Goal: Information Seeking & Learning: Learn about a topic

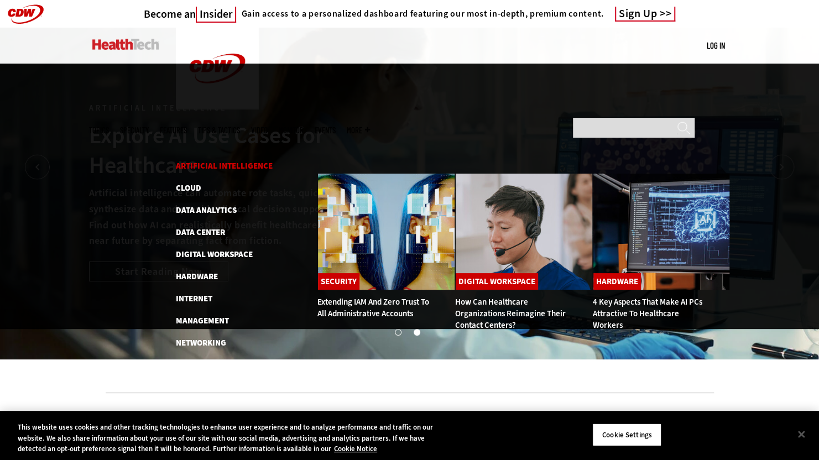
click at [237, 160] on link "Artificial Intelligence" at bounding box center [224, 165] width 97 height 11
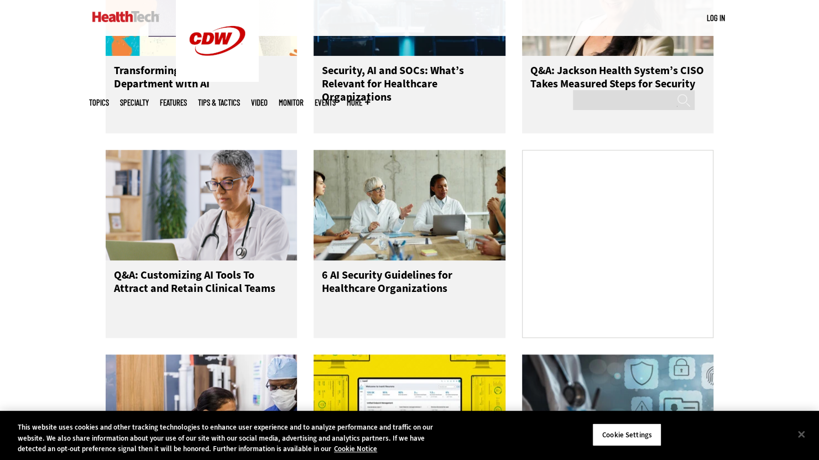
scroll to position [553, 0]
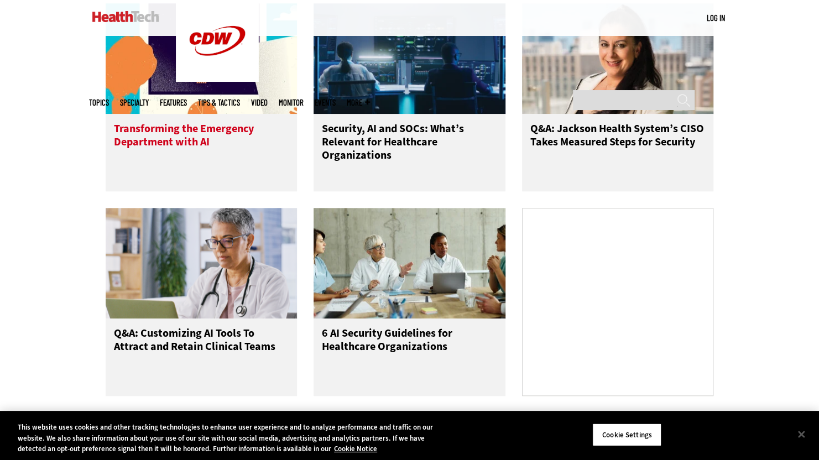
click at [238, 141] on h3 "Transforming the Emergency Department with AI" at bounding box center [201, 144] width 175 height 44
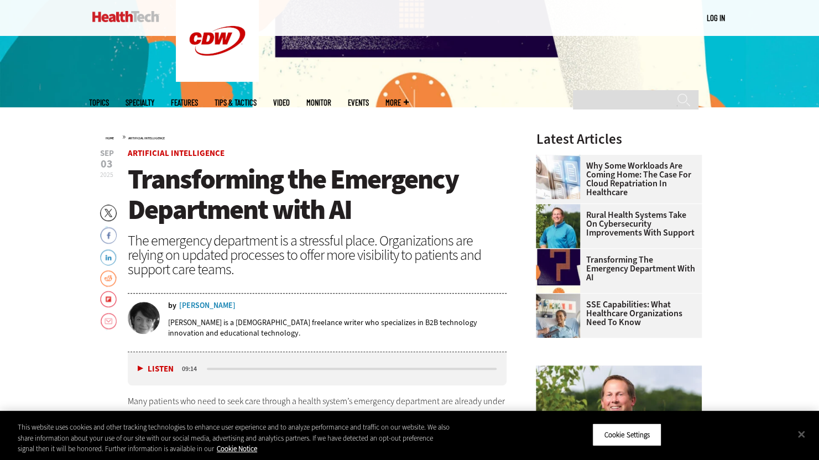
click at [193, 302] on div "[PERSON_NAME]" at bounding box center [207, 306] width 56 height 8
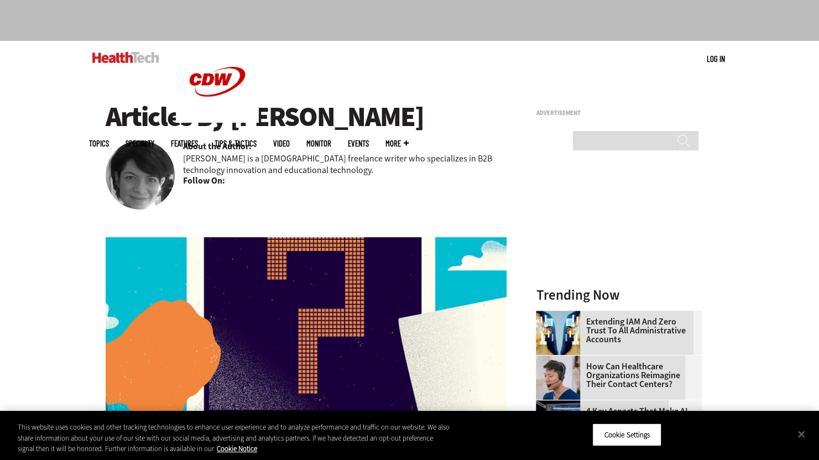
scroll to position [55, 0]
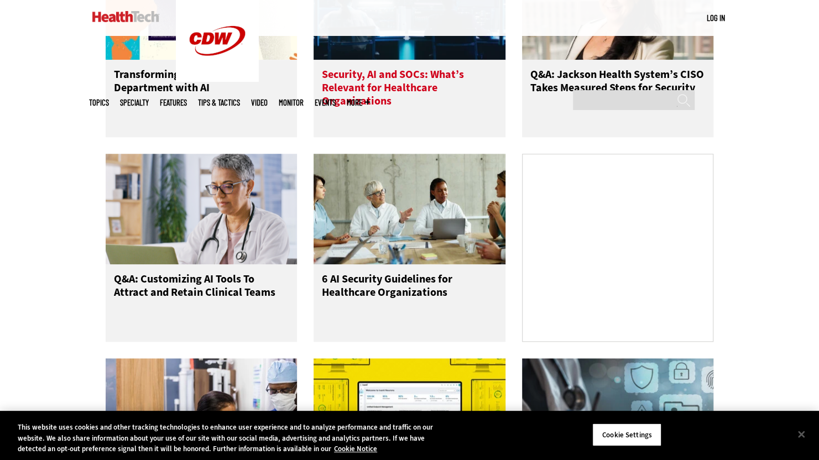
scroll to position [553, 0]
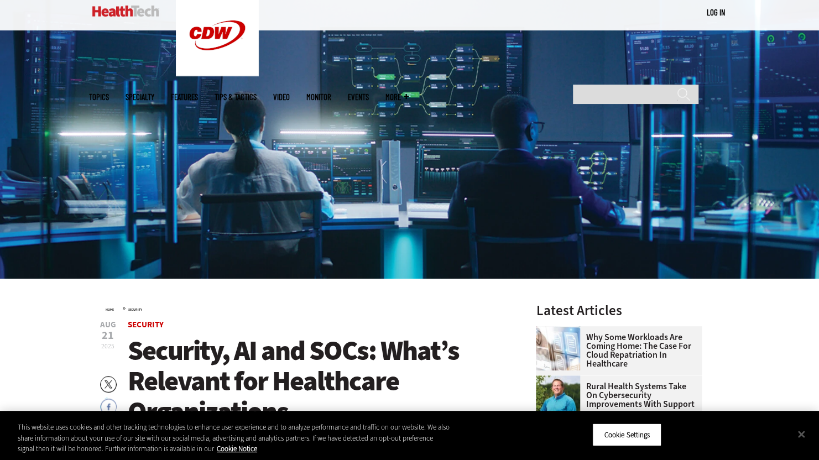
scroll to position [277, 0]
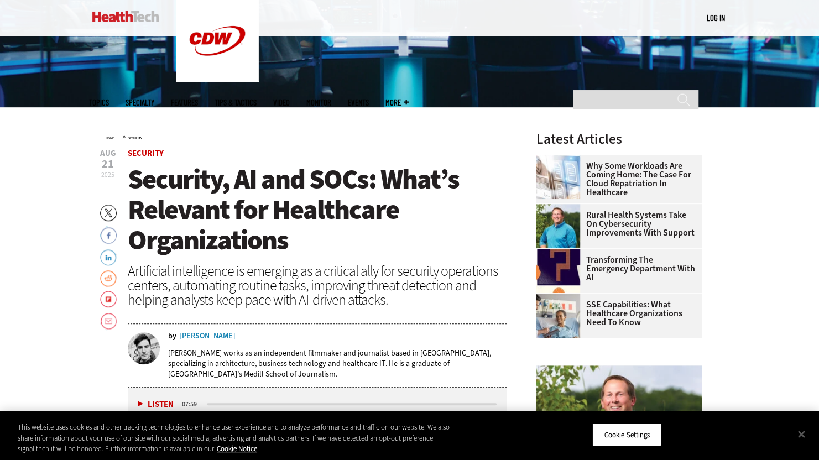
click at [207, 328] on div "by Nathan Eddy Nathan Eddy works as an independent filmmaker and journalist bas…" at bounding box center [318, 356] width 380 height 61
click at [205, 335] on div "Nathan Eddy" at bounding box center [207, 337] width 56 height 8
